Goal: Task Accomplishment & Management: Use online tool/utility

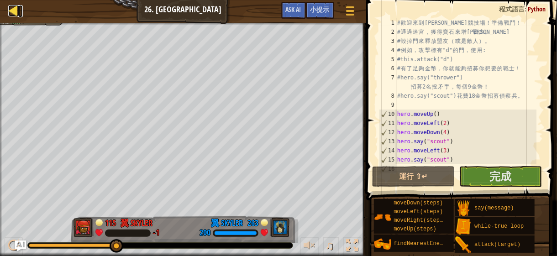
click at [12, 12] on div at bounding box center [13, 10] width 11 height 11
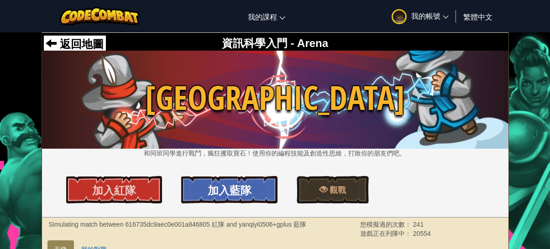
click at [261, 183] on link "加入藍隊" at bounding box center [229, 189] width 96 height 27
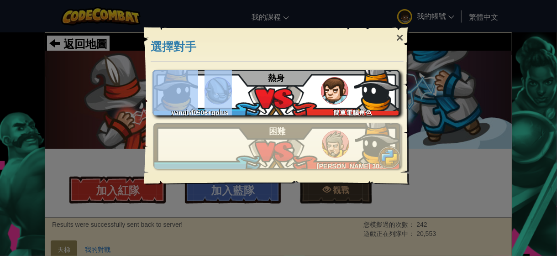
drag, startPoint x: 213, startPoint y: 13, endPoint x: 315, endPoint y: 80, distance: 122.1
click at [315, 80] on div "× 選擇對手 教學 如果您尚未玩過，建議先嘗試教學 略過教學 yanqiyi0506+gplus 簡單電腦角色 熱身 yanqiyi0506+gplus [P…" at bounding box center [278, 128] width 557 height 256
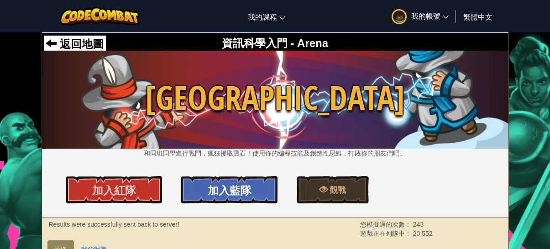
click at [219, 189] on span "加入藍隊" at bounding box center [230, 190] width 44 height 15
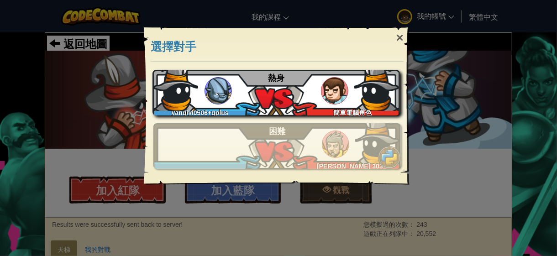
click at [270, 102] on div "yanqiyi0506+gplus 簡單電腦角色 熱身" at bounding box center [275, 93] width 247 height 46
